Goal: Task Accomplishment & Management: Complete application form

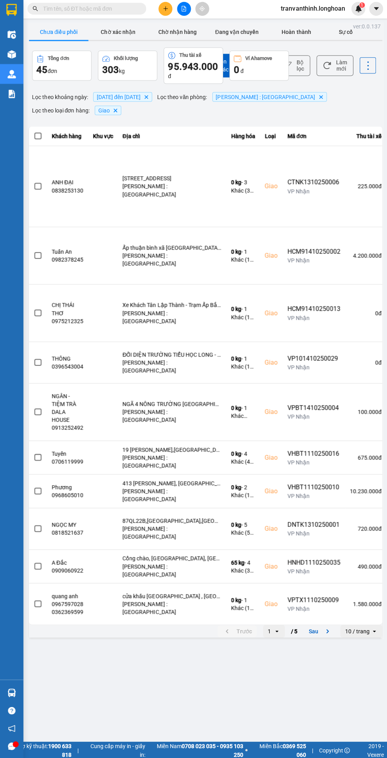
click at [111, 10] on input "text" at bounding box center [89, 10] width 93 height 9
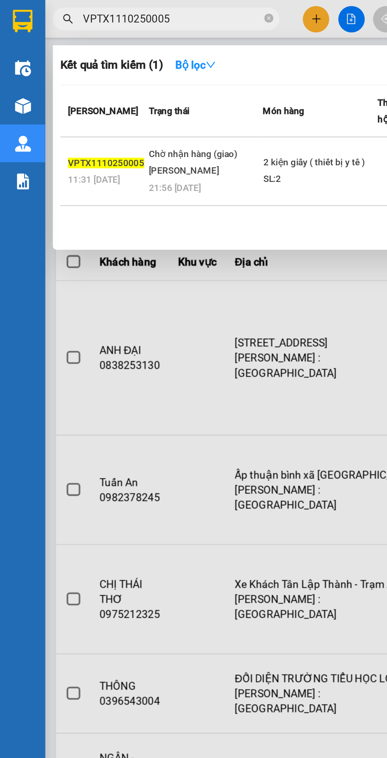
scroll to position [0, 2]
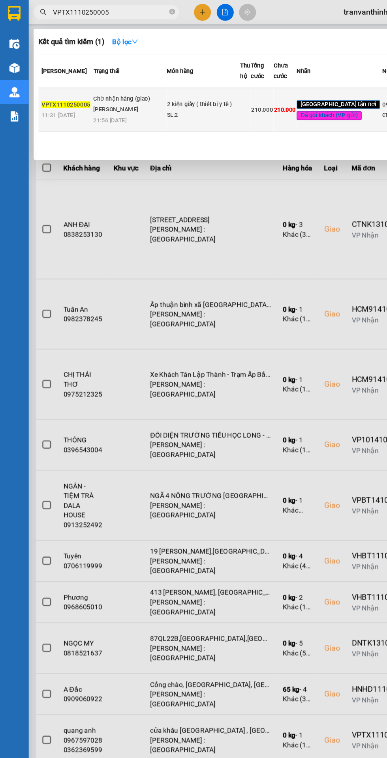
type input "VPTX1110250005"
click at [159, 98] on div "SL: 2" at bounding box center [165, 94] width 59 height 9
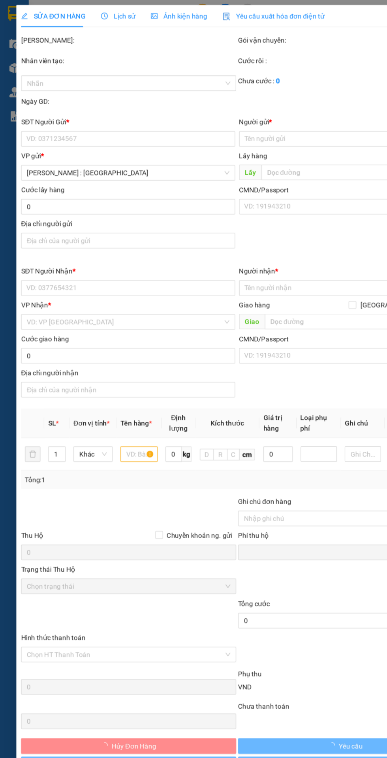
type input "0977106012"
type input "cty á châu"
type input "0985439480"
type input "hoang le"
checkbox input "true"
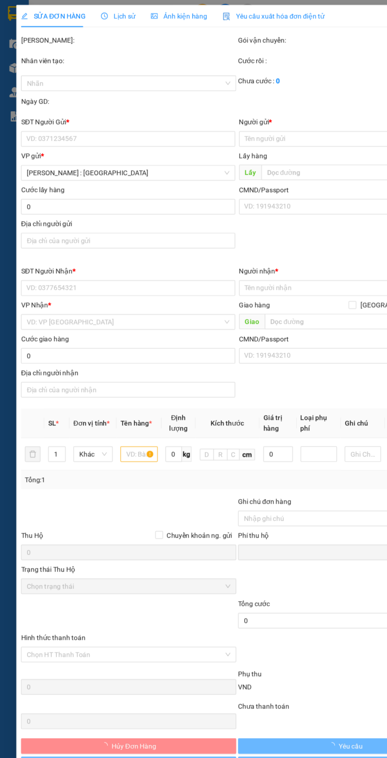
type input "23/27 , nguyexn hữ tiến , [GEOGRAPHIC_DATA] , [GEOGRAPHIC_DATA]"
type input "nhận nguyên kiện bể vỡ không đền"
type input "0"
type input "210.000"
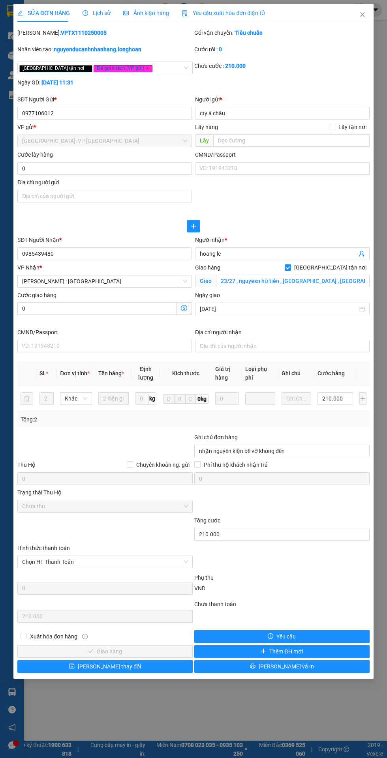
click at [346, 758] on div "SỬA ĐƠN HÀNG Lịch sử Ảnh kiện hàng Yêu cầu xuất hóa đơn điện tử Total Paid Fee …" at bounding box center [193, 379] width 387 height 758
click at [362, 13] on icon "close" at bounding box center [362, 14] width 6 height 6
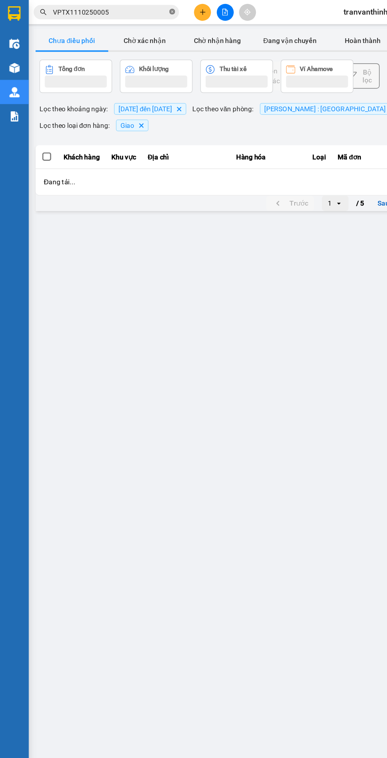
click at [141, 9] on icon "close-circle" at bounding box center [140, 9] width 5 height 5
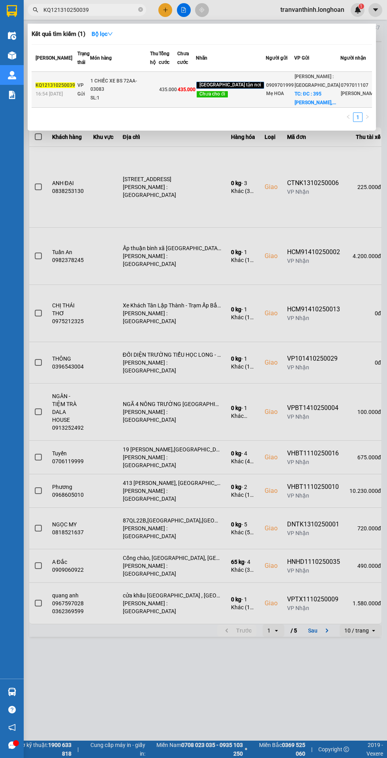
type input "KQ121310250039"
click at [177, 92] on span "435.000" at bounding box center [168, 90] width 18 height 6
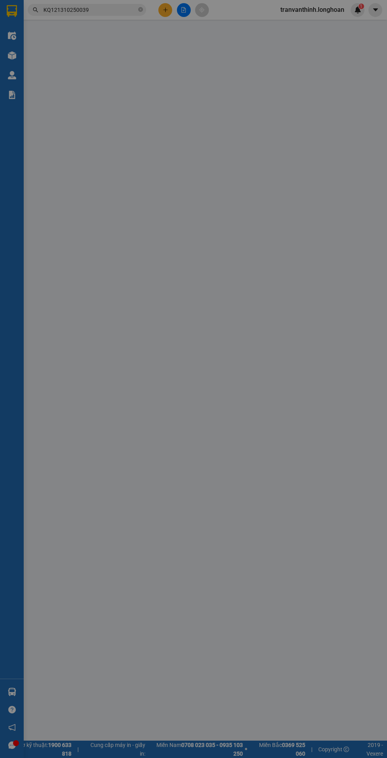
type input "0909701999"
type input "Mẹ HOA"
checkbox input "true"
type input "ĐC : 395 [PERSON_NAME], phường 7- [GEOGRAPHIC_DATA]"
type input "0797011107"
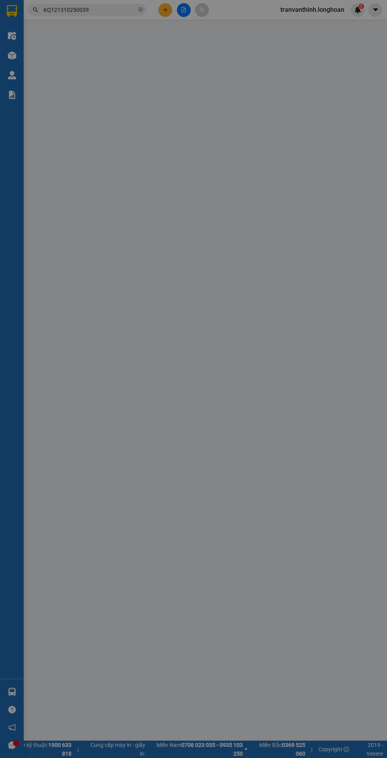
type input "[PERSON_NAME]"
checkbox input "true"
type input "Đc: S2 05 VIN HOMES [GEOGRAPHIC_DATA] 9- [GEOGRAPHIC_DATA]"
type input "CÓ CHÌA KHÓA - KHÔNG CAVET"
type input "0"
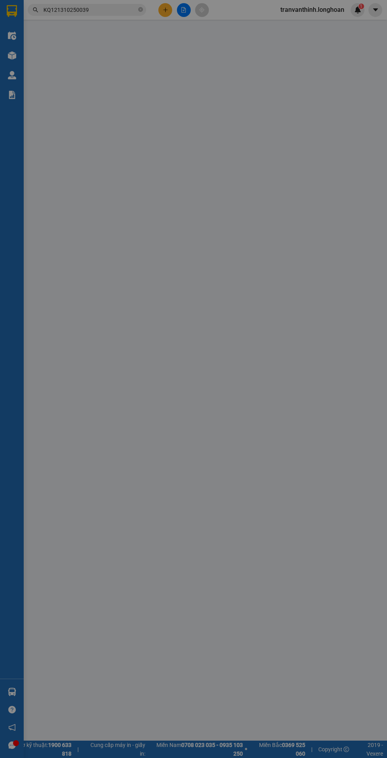
type input "435.000"
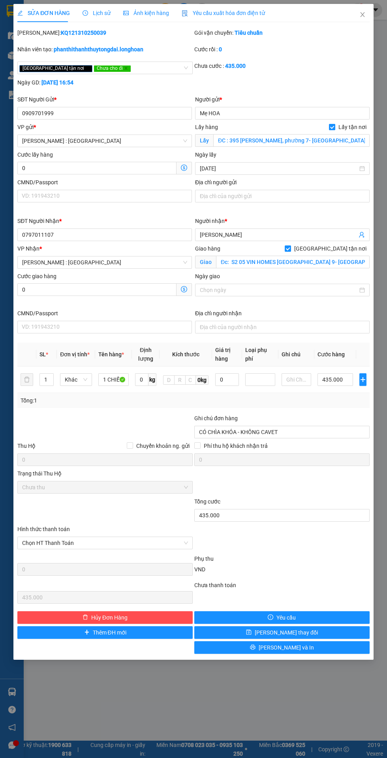
click at [92, 6] on div "Lịch sử" at bounding box center [96, 13] width 28 height 18
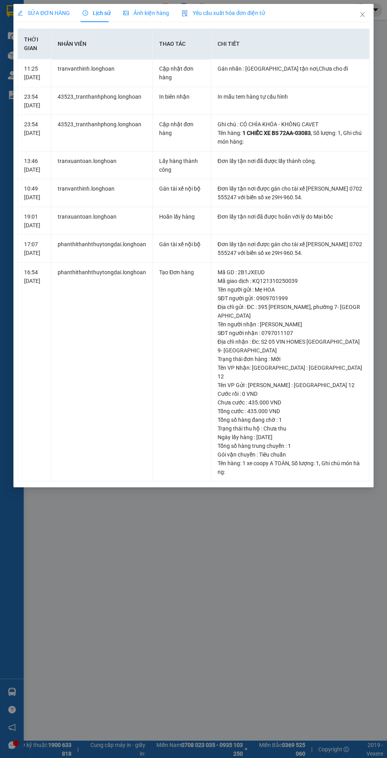
click at [32, 13] on span "SỬA ĐƠN HÀNG" at bounding box center [43, 13] width 52 height 6
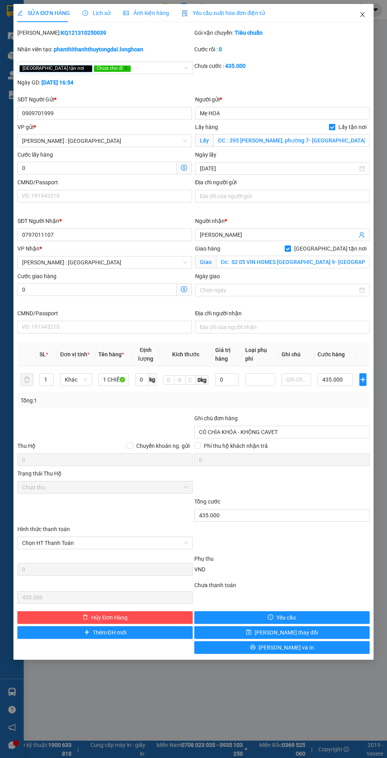
click at [362, 15] on icon "close" at bounding box center [362, 14] width 4 height 5
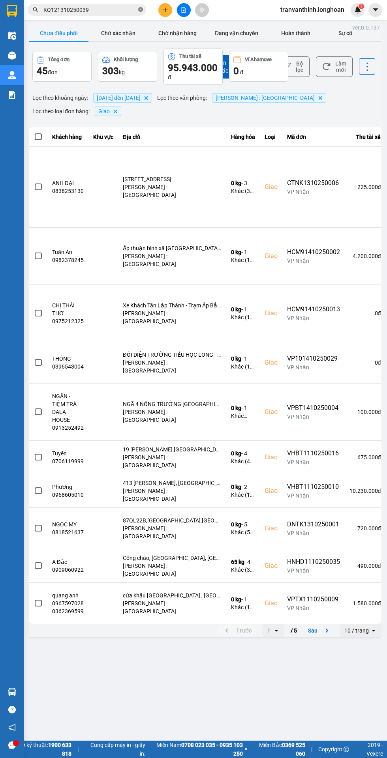
click at [141, 9] on icon "close-circle" at bounding box center [140, 9] width 5 height 5
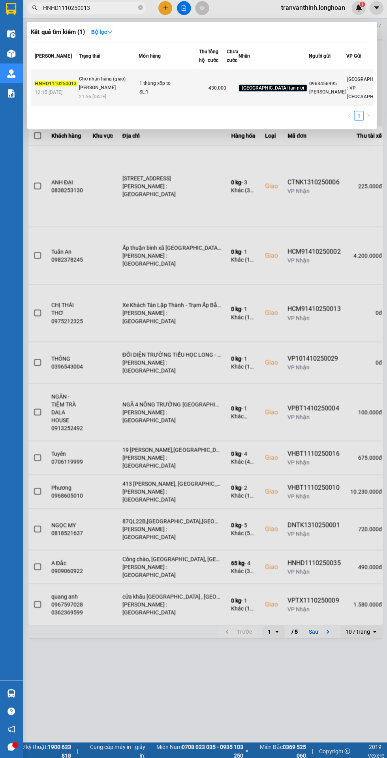
type input "HNHD1110250013"
click at [346, 101] on span "[GEOGRAPHIC_DATA] : VP [GEOGRAPHIC_DATA]" at bounding box center [368, 89] width 45 height 23
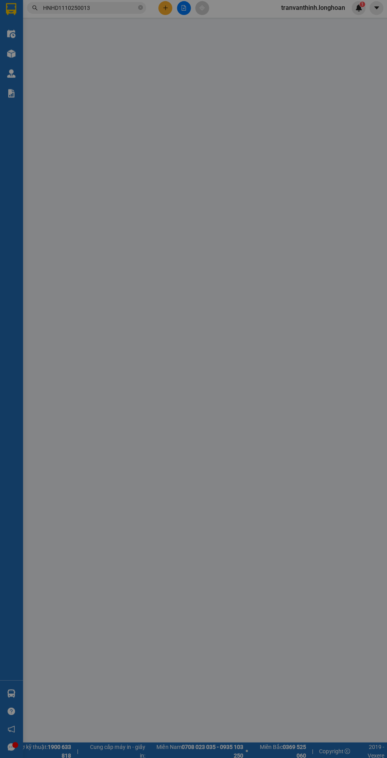
type input "0963456995"
type input "[PERSON_NAME]"
type input "0941747443"
type input "A Tùng"
checkbox input "true"
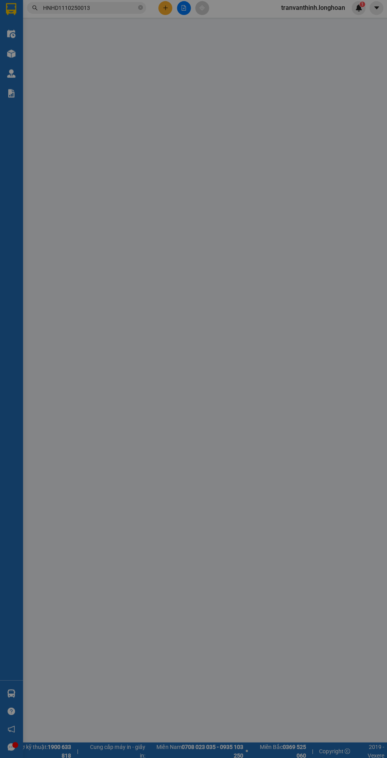
type input "A7 10C Đường 1C nối dài, [GEOGRAPHIC_DATA], [GEOGRAPHIC_DATA]"
type input "0"
type input "430.000"
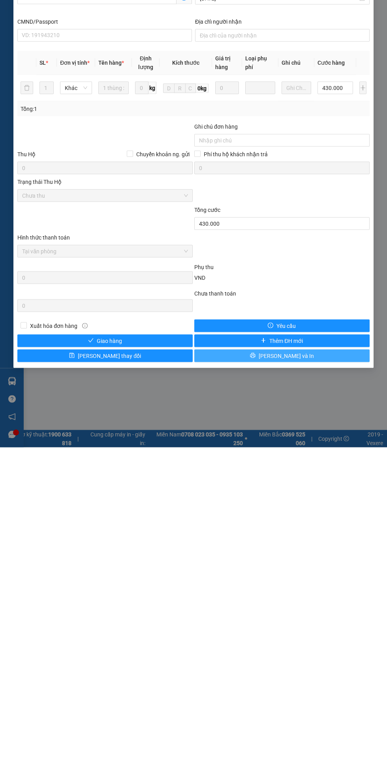
click at [319, 669] on button "[PERSON_NAME] và In" at bounding box center [281, 666] width 175 height 13
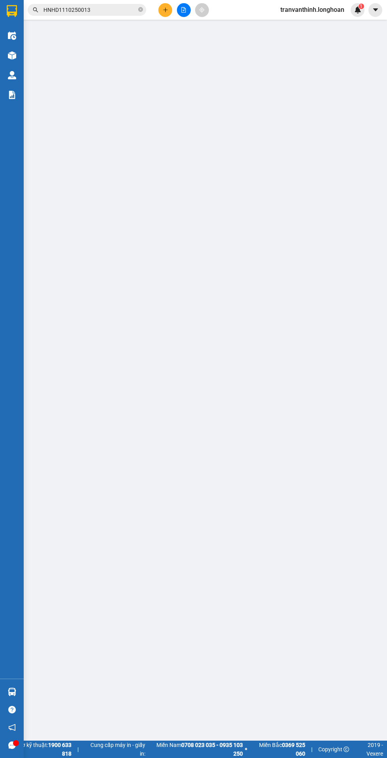
type input "0963456995"
type input "[PERSON_NAME]"
type input "0941747443"
type input "A Tùng"
checkbox input "true"
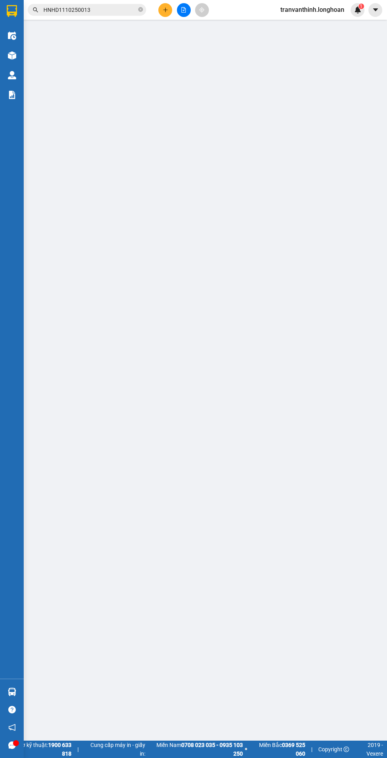
type input "A7 10C Đường 1C nối dài, [GEOGRAPHIC_DATA], [GEOGRAPHIC_DATA]"
type input "0"
type input "430.000"
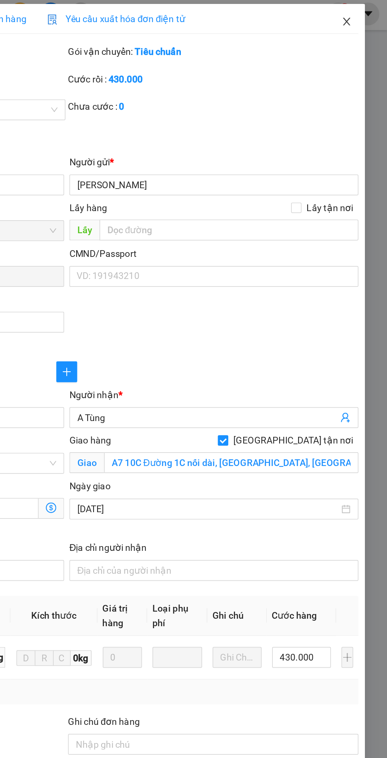
click at [359, 11] on span "Close" at bounding box center [362, 15] width 22 height 22
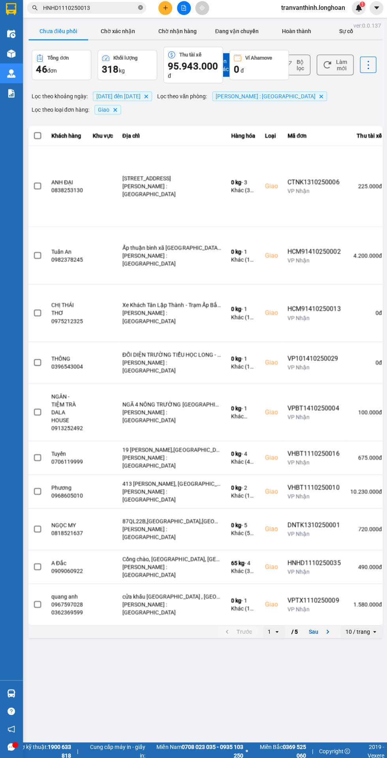
click at [141, 9] on icon "close-circle" at bounding box center [140, 9] width 5 height 5
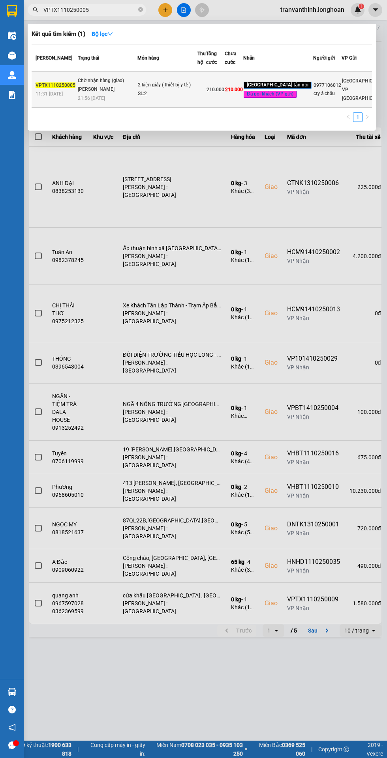
type input "VPTX1110250005"
click at [154, 90] on div "2 kiện giấy ( thiết bị y tế )" at bounding box center [167, 85] width 59 height 9
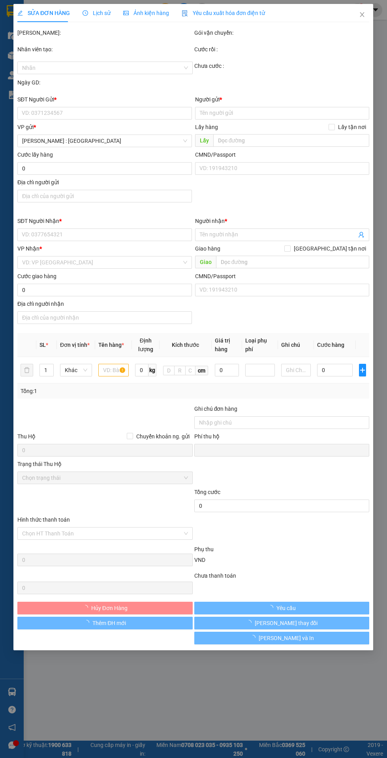
type input "0977106012"
type input "cty á châu"
type input "0985439480"
type input "hoang le"
checkbox input "true"
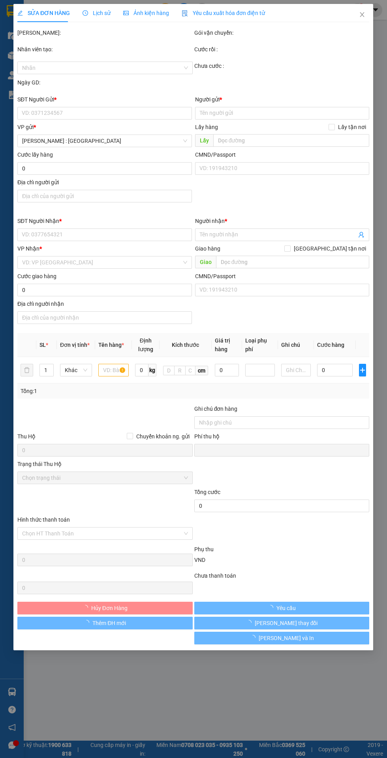
type input "23/27 , nguyexn hữ tiến , [GEOGRAPHIC_DATA] , [GEOGRAPHIC_DATA]"
type input "nhận nguyên kiện bể vỡ không đền"
type input "0"
type input "210.000"
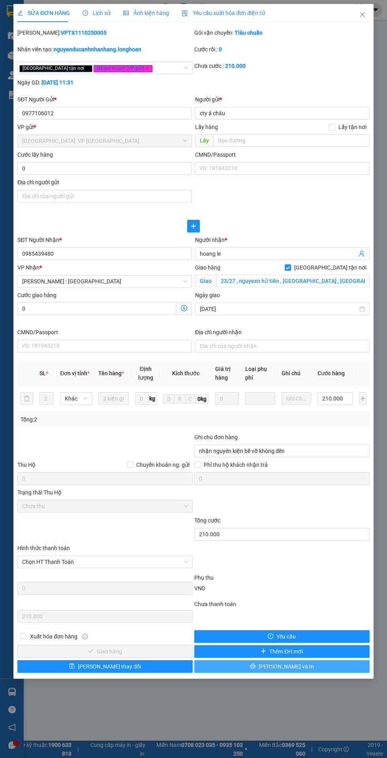
click at [291, 668] on span "[PERSON_NAME] và In" at bounding box center [286, 666] width 55 height 9
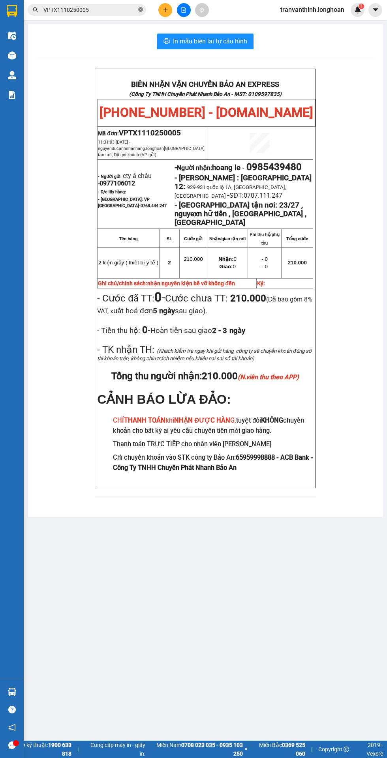
click at [141, 9] on icon "close-circle" at bounding box center [140, 9] width 5 height 5
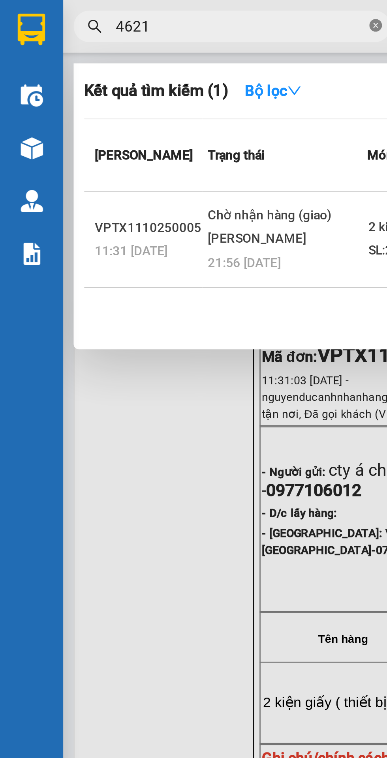
type input "46216"
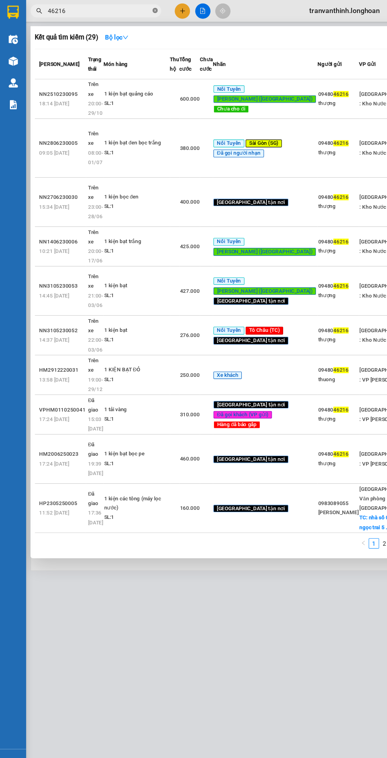
click at [139, 12] on icon "close-circle" at bounding box center [140, 9] width 5 height 5
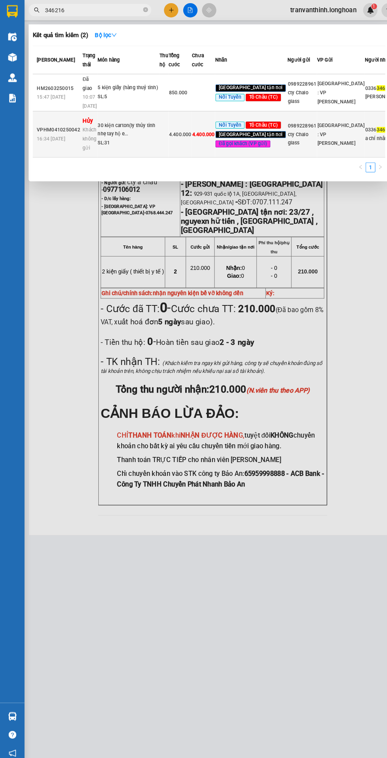
type input "346216"
click at [314, 143] on div "[GEOGRAPHIC_DATA] : VP [PERSON_NAME]" at bounding box center [328, 130] width 45 height 26
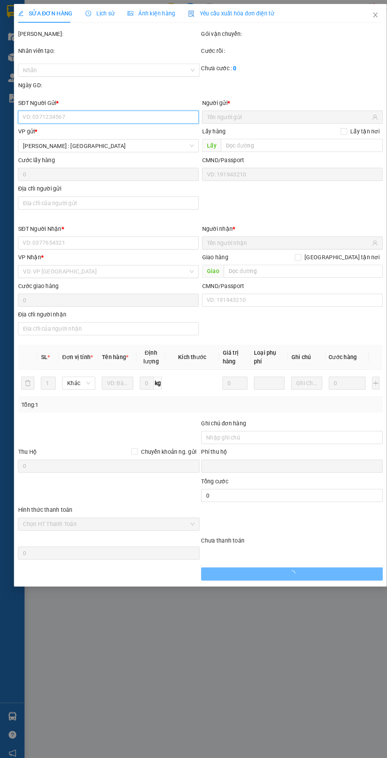
type input "0989228961"
type input "cty Chalo glass"
type input "0336346216"
type input "a chí nhân"
checkbox input "true"
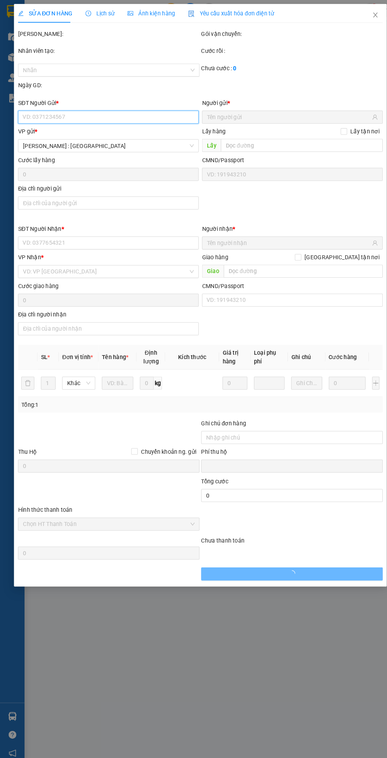
type input "Ấp Trung An, Xã [GEOGRAPHIC_DATA], [GEOGRAPHIC_DATA], [GEOGRAPHIC_DATA]"
type input "900.000"
type input "nhận nguyên kiện,giao nguyên kiện,bể vỡ k đền"
type input "0"
type input "4.400.000"
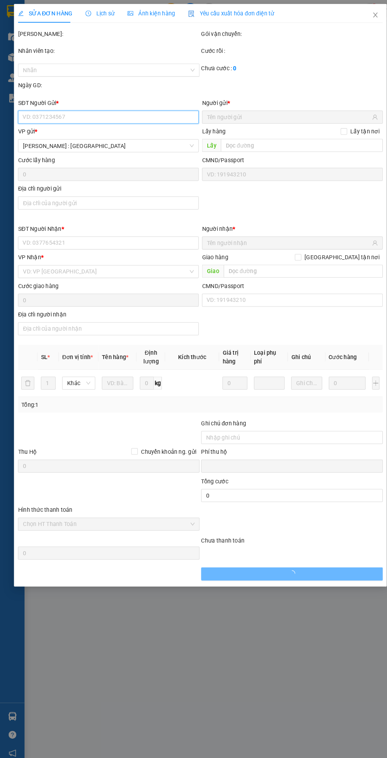
type input "4.400.000"
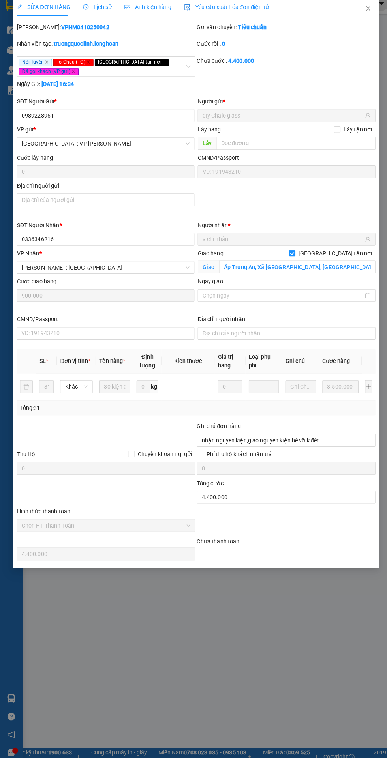
click at [97, 13] on span "Lịch sử" at bounding box center [96, 13] width 28 height 6
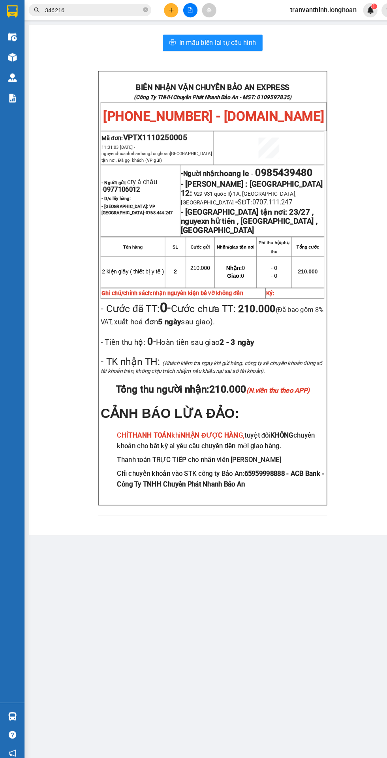
click at [92, 12] on input "346216" at bounding box center [89, 10] width 93 height 9
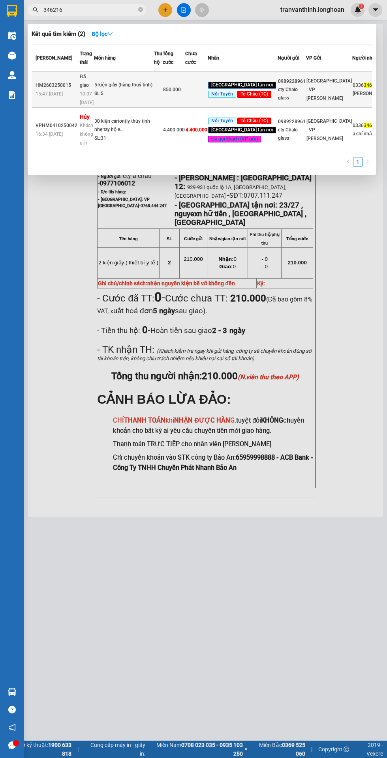
click at [140, 90] on div "5 kiện giấy (hàng thuỷ tinh)" at bounding box center [123, 85] width 59 height 9
click at [200, 97] on td at bounding box center [196, 90] width 22 height 36
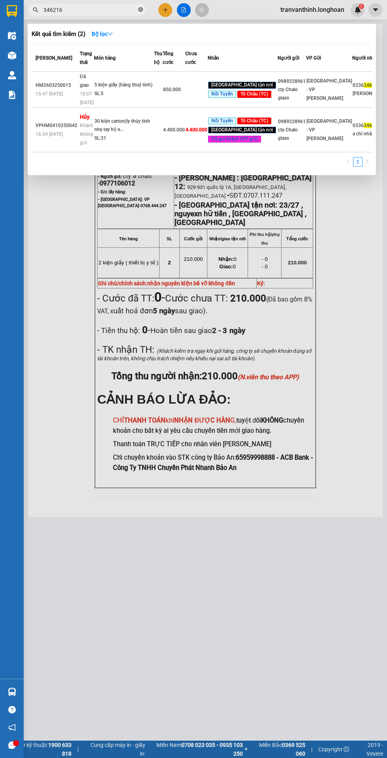
click at [141, 9] on icon "close-circle" at bounding box center [140, 9] width 5 height 5
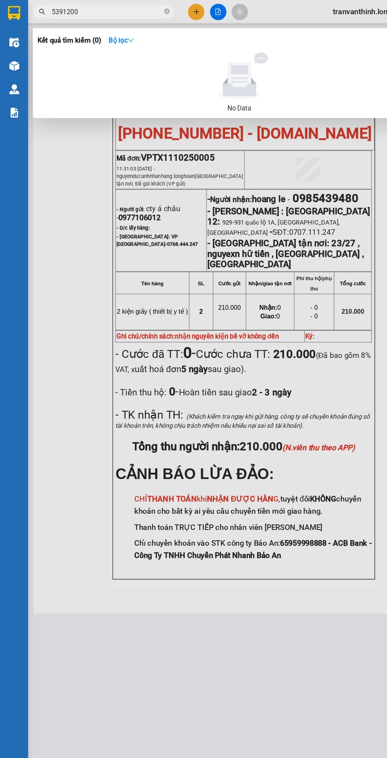
click at [44, 9] on input "5391200" at bounding box center [89, 10] width 93 height 9
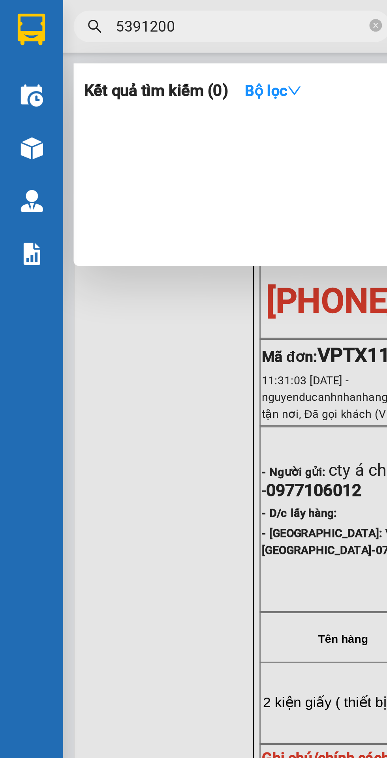
click at [43, 11] on input "5391200" at bounding box center [89, 10] width 93 height 9
click at [47, 10] on input "5391200" at bounding box center [89, 10] width 93 height 9
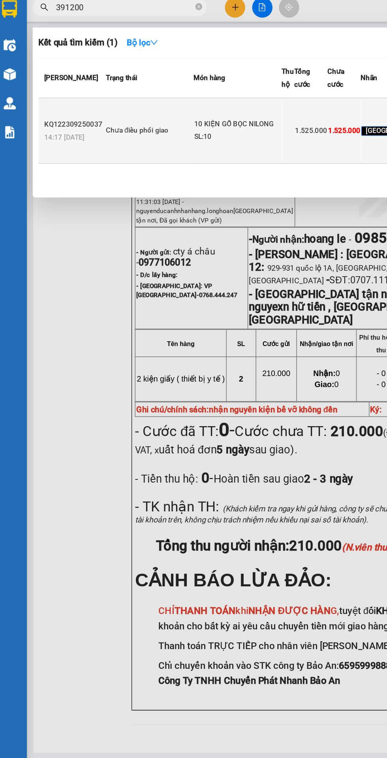
type input "391200"
click at [134, 116] on td "Chưa điều phối giao" at bounding box center [106, 94] width 62 height 45
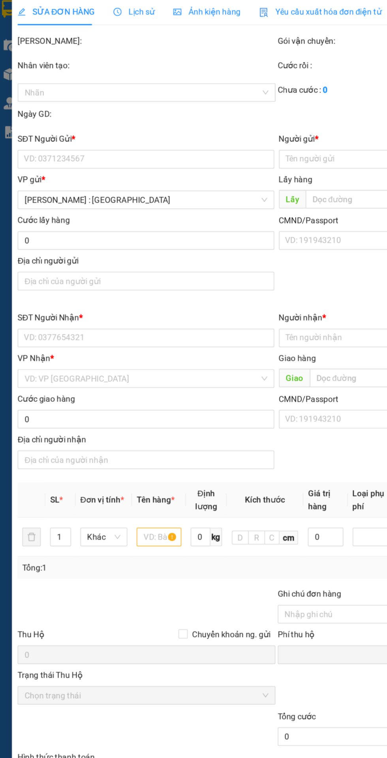
type input "0325391200"
type input "Dũng"
checkbox input "true"
type input "45 [GEOGRAPHIC_DATA], xã [GEOGRAPHIC_DATA], [GEOGRAPHIC_DATA], [GEOGRAPHIC_DATA]"
type input "0325391200"
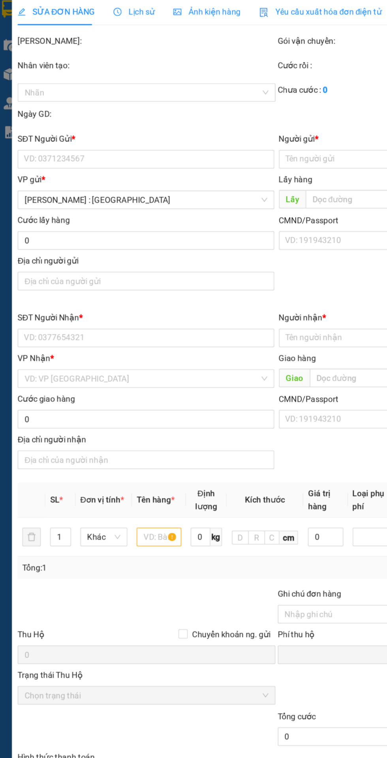
type input "Dũng"
checkbox input "true"
type input "Chung cư SSH 07, khu dân cư [GEOGRAPHIC_DATA], [GEOGRAPHIC_DATA][PERSON_NAME], …"
type input "VẬN CHUYỂN NHẸ TAY - KHÔNG BAO HƯ VỠ"
type input "0"
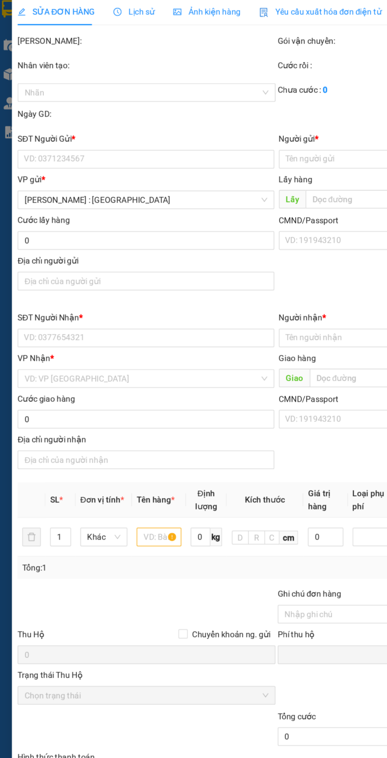
type input "1.525.000"
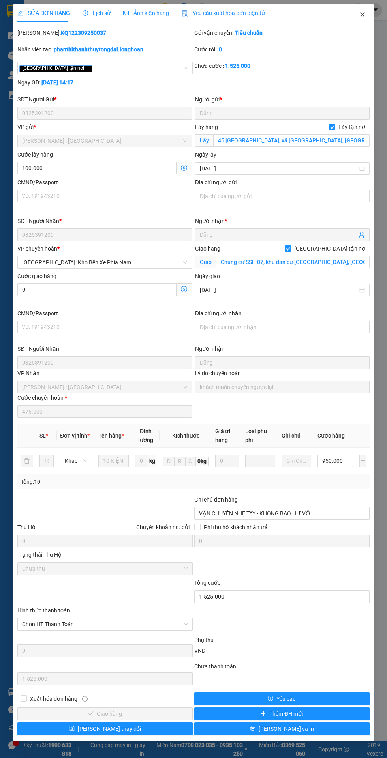
click at [362, 15] on icon "close" at bounding box center [362, 14] width 4 height 5
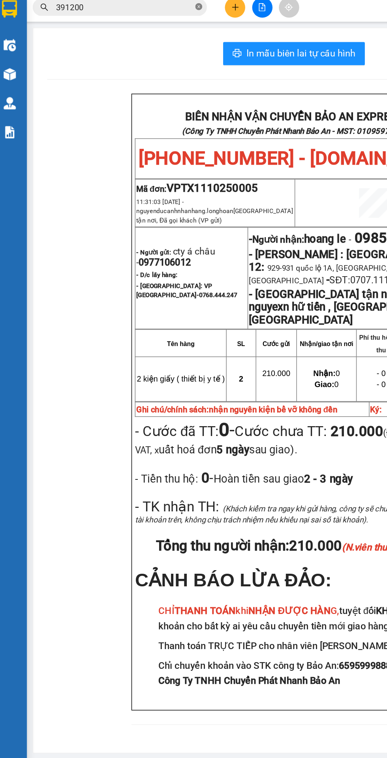
click at [139, 9] on icon "close-circle" at bounding box center [140, 9] width 5 height 5
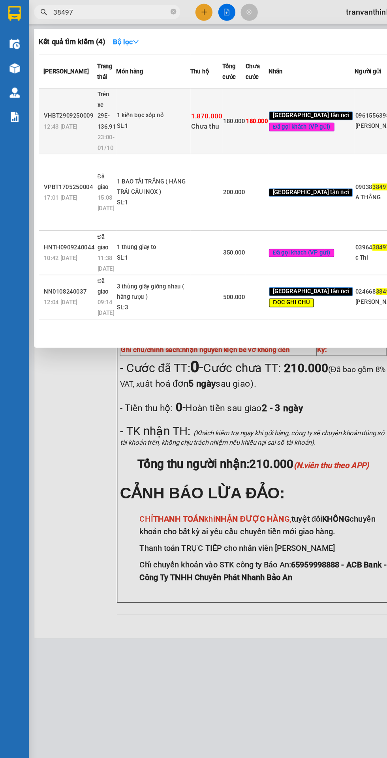
type input "38497"
click at [132, 107] on div "SL: 1" at bounding box center [124, 102] width 59 height 9
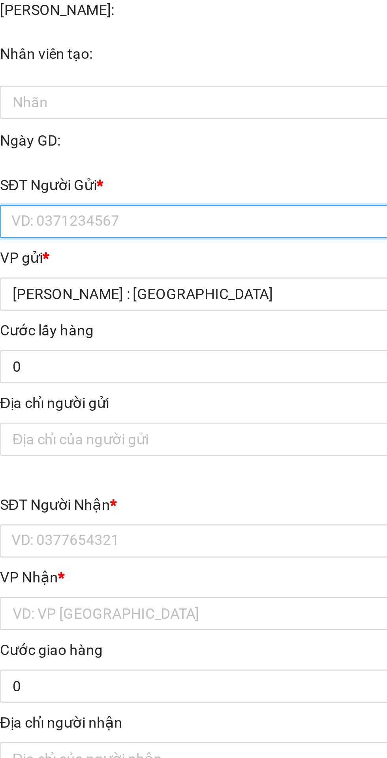
type input "0961556398"
type input "[PERSON_NAME]"
type input "0988638497"
type input "Thuận"
checkbox input "true"
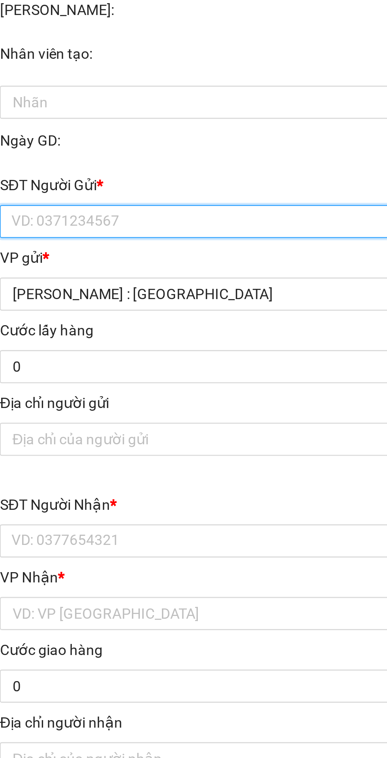
type input "26 A, [GEOGRAPHIC_DATA], [GEOGRAPHIC_DATA] [GEOGRAPHIC_DATA]"
type input "180.000"
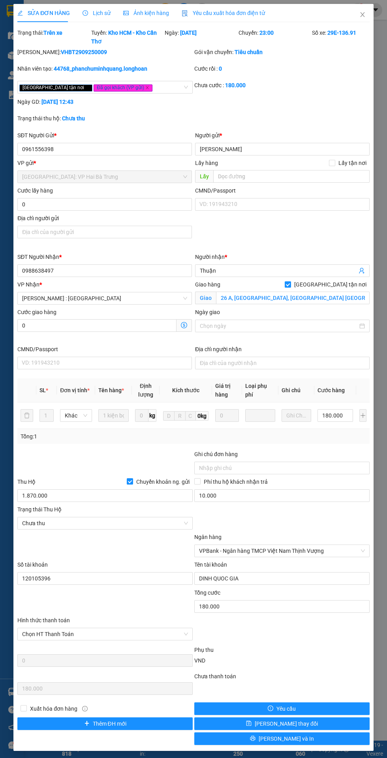
click at [107, 11] on span "Lịch sử" at bounding box center [96, 13] width 28 height 6
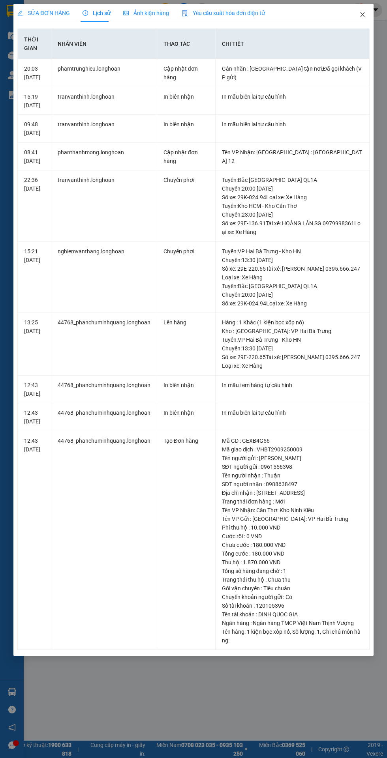
click at [358, 5] on span "Close" at bounding box center [362, 15] width 22 height 22
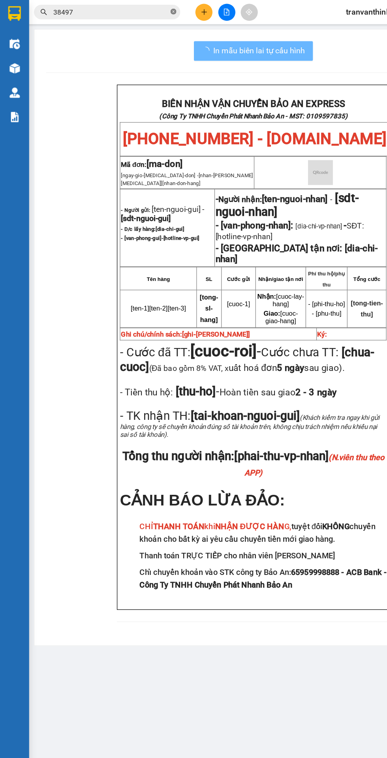
click at [140, 7] on span at bounding box center [140, 9] width 5 height 7
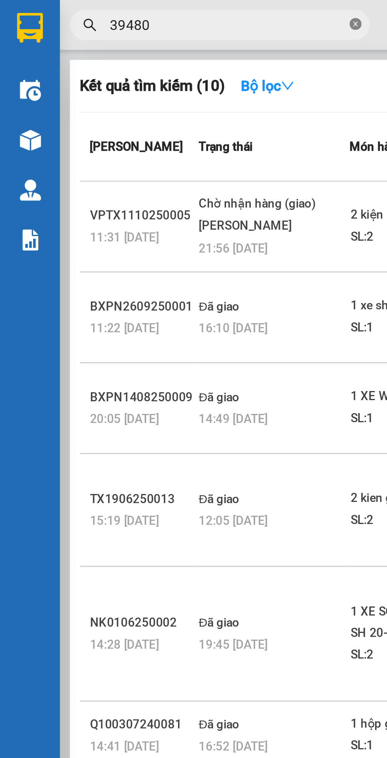
scroll to position [0, 0]
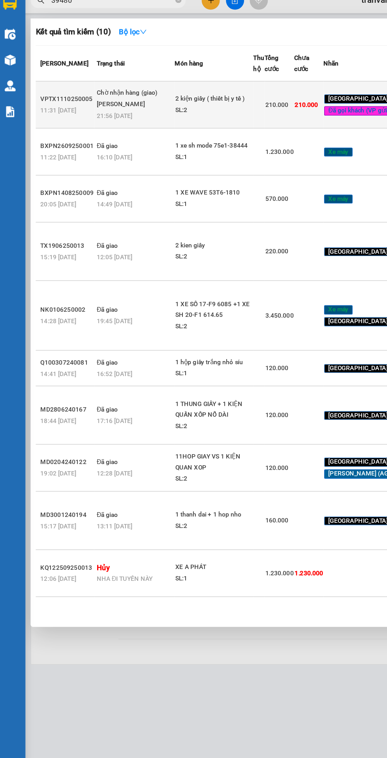
type input "39480"
click at [128, 94] on div "[PERSON_NAME]" at bounding box center [107, 89] width 59 height 9
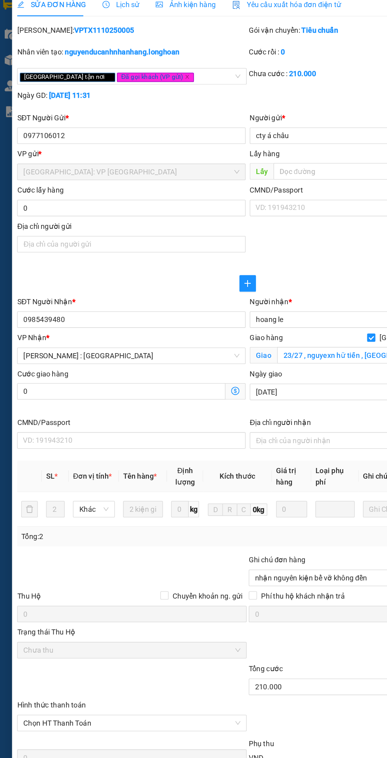
type input "0977106012"
type input "cty á châu"
type input "0985439480"
type input "hoang le"
checkbox input "true"
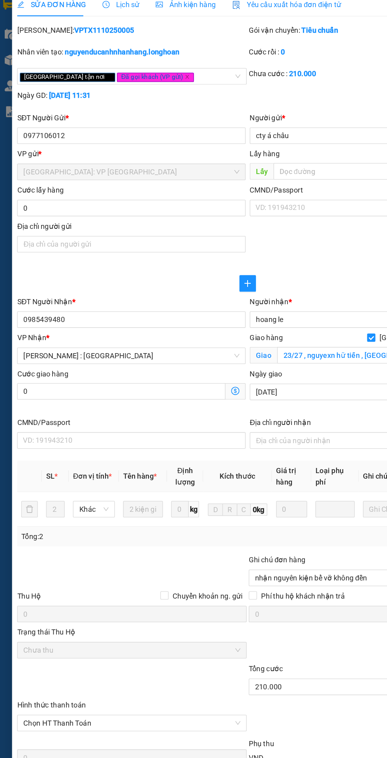
type input "23/27 , nguyexn hữ tiến , [GEOGRAPHIC_DATA] , [GEOGRAPHIC_DATA]"
type input "nhận nguyên kiện bể vỡ không đền"
type input "0"
type input "210.000"
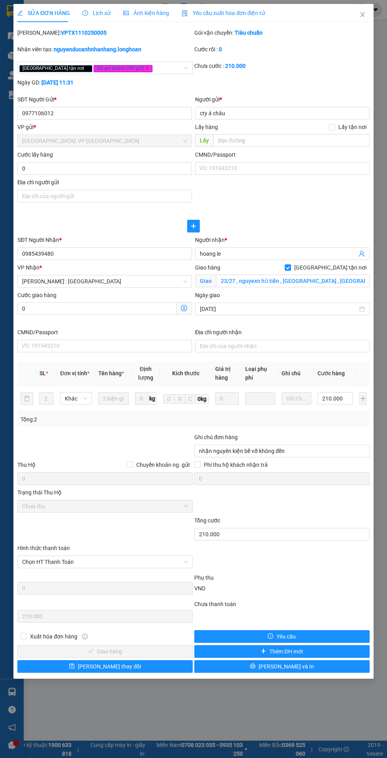
click at [102, 11] on span "Lịch sử" at bounding box center [96, 13] width 28 height 6
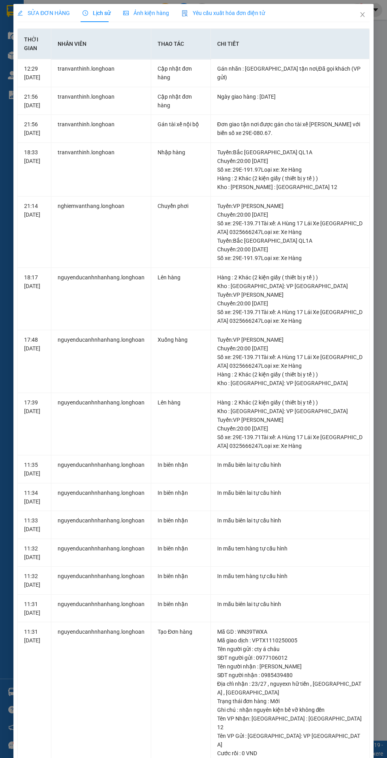
click at [43, 14] on span "SỬA ĐƠN HÀNG" at bounding box center [43, 13] width 52 height 6
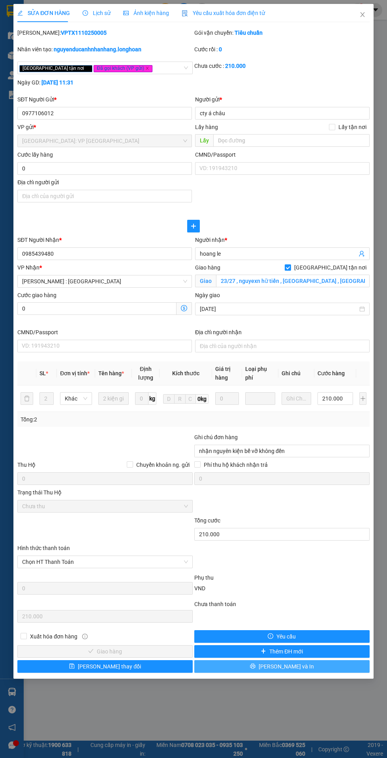
click at [315, 664] on button "[PERSON_NAME] và In" at bounding box center [281, 666] width 175 height 13
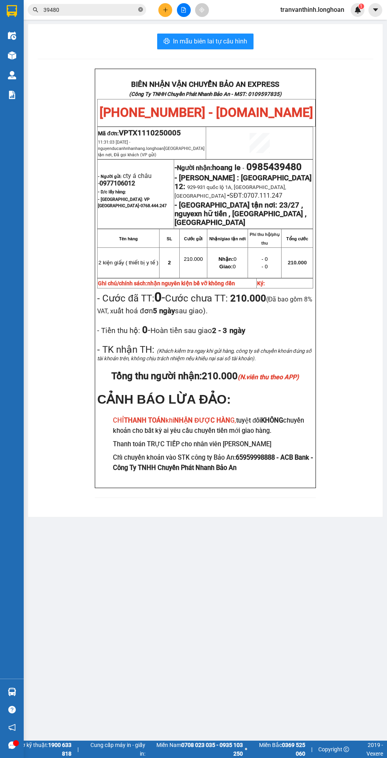
click at [141, 9] on icon "close-circle" at bounding box center [140, 9] width 5 height 5
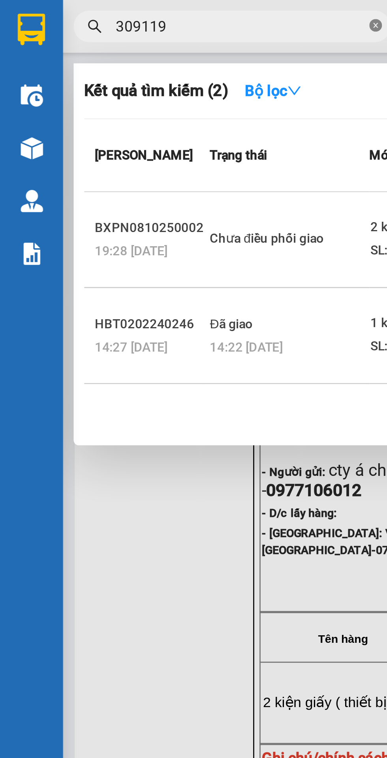
scroll to position [0, 1]
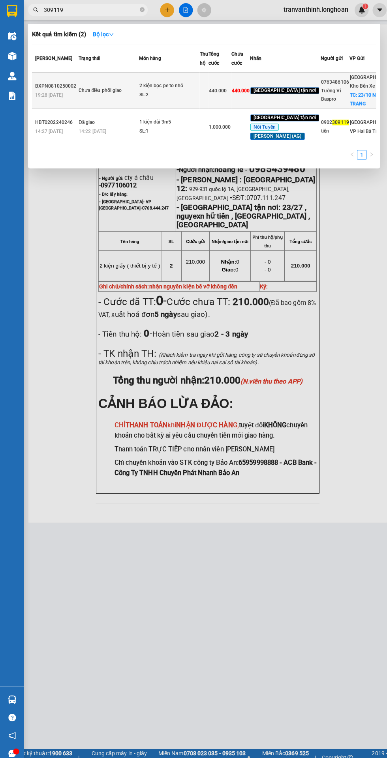
type input "309119"
click at [169, 90] on div "2 kiện bọc pe to nhỏ" at bounding box center [167, 85] width 59 height 9
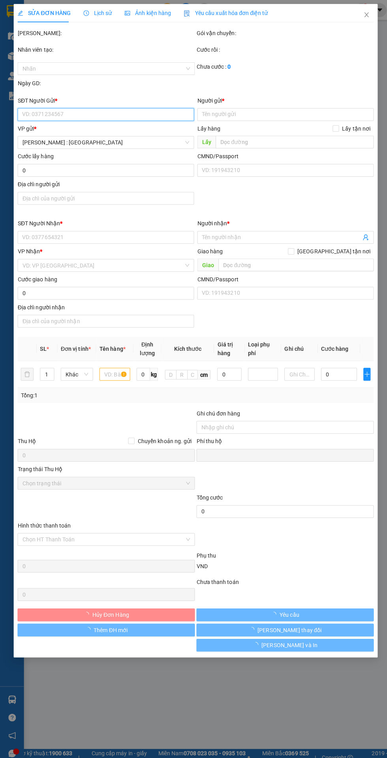
type input "0763486106"
type input "Tường Vi Baspro"
checkbox input "true"
type input "23/10 NHA TRANG"
type input "0939309119"
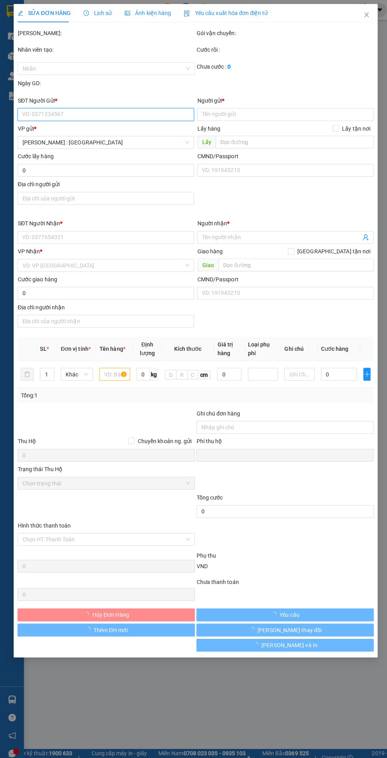
type input "CHỊ [PERSON_NAME]"
checkbox input "true"
type input "LOTEMART PHÚ THỌ 940b. đường 3/2. p15,q11"
type input "0"
type input "440.000"
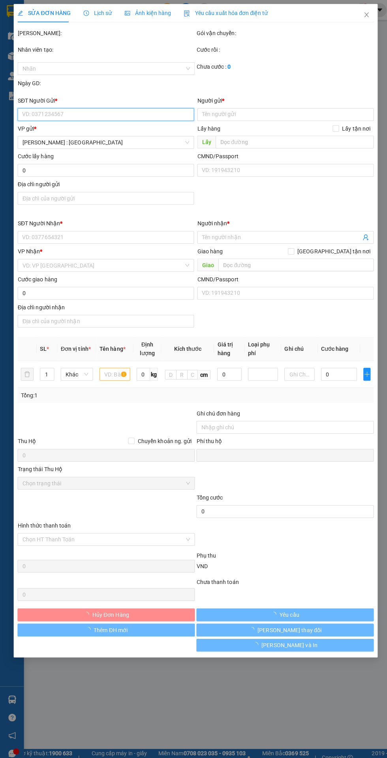
type input "440.000"
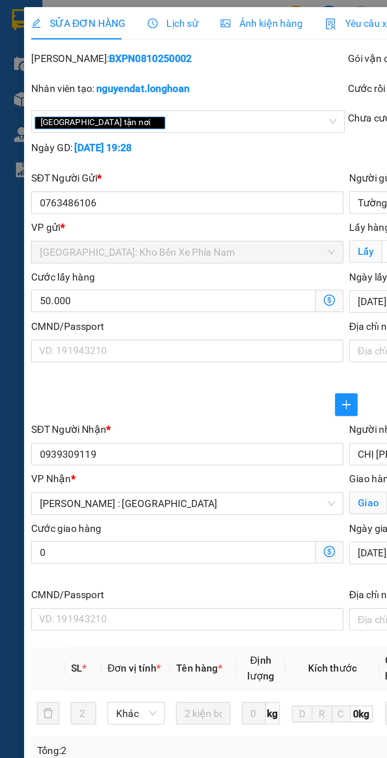
click at [92, 12] on span "Lịch sử" at bounding box center [96, 13] width 28 height 6
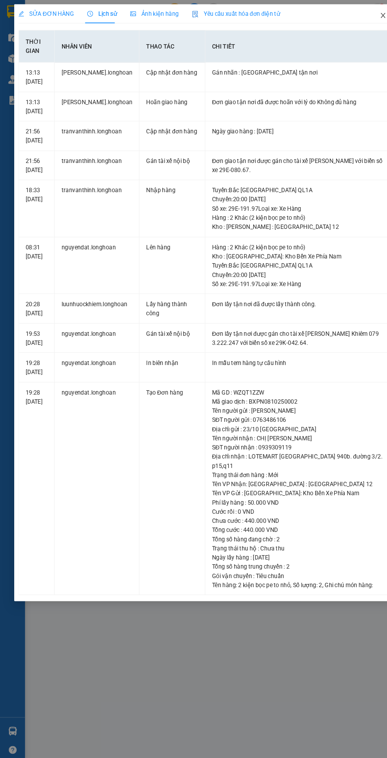
click at [352, 16] on span "Close" at bounding box center [362, 15] width 22 height 22
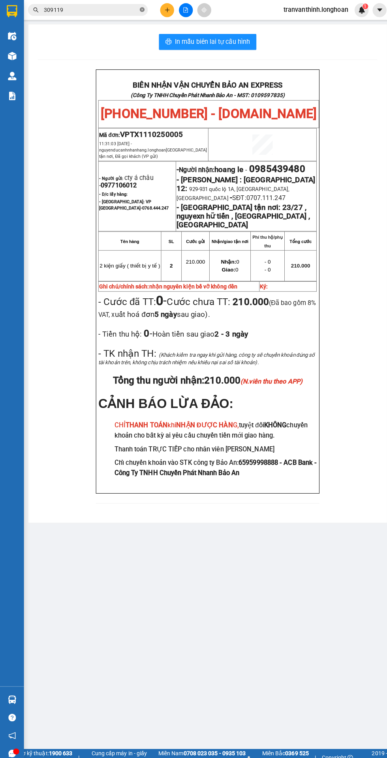
click at [141, 11] on icon "close-circle" at bounding box center [140, 9] width 5 height 5
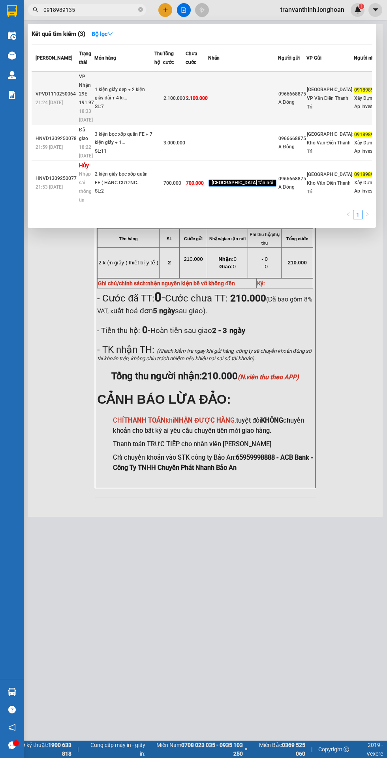
type input "0918989135"
click at [183, 88] on td "2.100.000" at bounding box center [174, 98] width 22 height 53
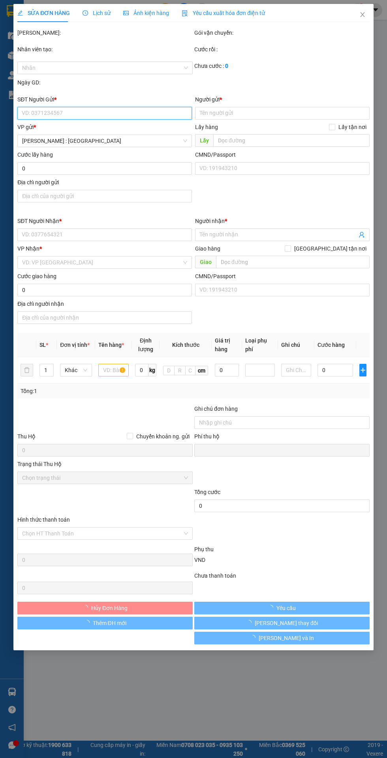
type input "0966668875"
type input "A Đông"
type input "0918989135"
type input "Xây Dựng Ap Invest"
type input "0"
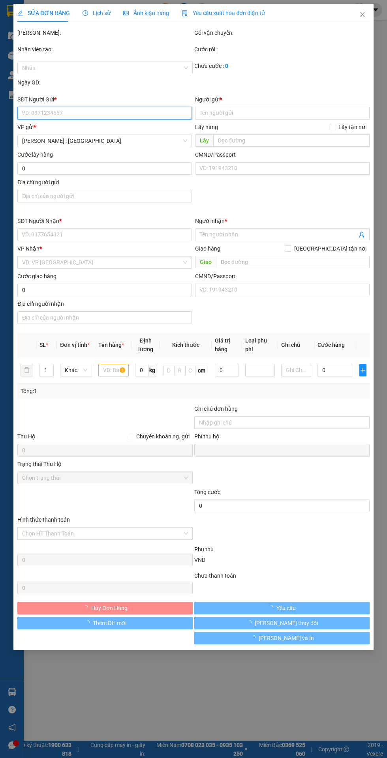
type input "2.100.000"
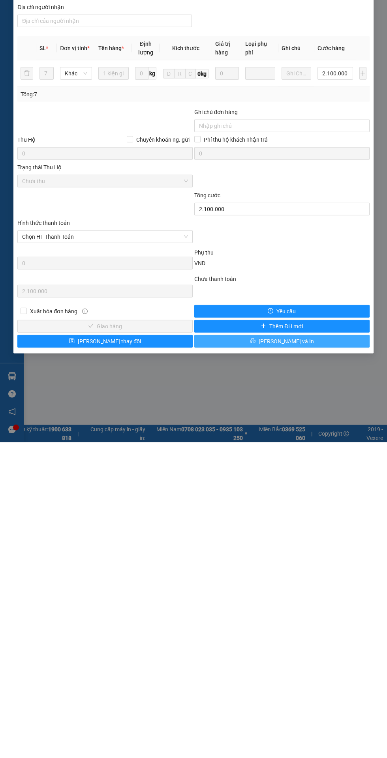
click at [321, 657] on button "[PERSON_NAME] và In" at bounding box center [281, 657] width 175 height 13
